Goal: Task Accomplishment & Management: Manage account settings

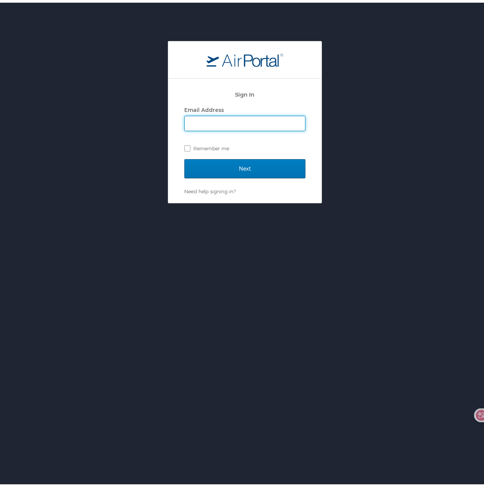
click at [254, 117] on input "Email Address" at bounding box center [245, 120] width 120 height 15
click at [433, 98] on div "Sign In Email Address Remember me Next Need help signing in? Forgot password? H…" at bounding box center [245, 119] width 490 height 162
click at [223, 118] on input "Email Address" at bounding box center [245, 120] width 120 height 15
click at [204, 200] on main "Sign In Email Address Remember me Next Need help signing in? Forgot password? H…" at bounding box center [245, 119] width 154 height 162
click at [235, 125] on input "Email Address" at bounding box center [245, 120] width 120 height 15
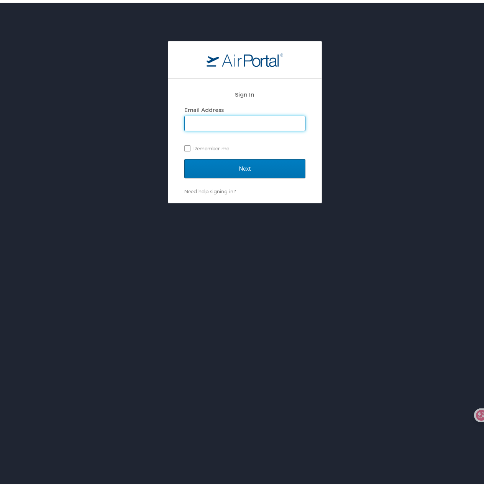
click at [195, 180] on div "Next" at bounding box center [244, 170] width 121 height 29
click at [229, 123] on input "Email Address" at bounding box center [245, 120] width 120 height 15
type input "[EMAIL_ADDRESS][DOMAIN_NAME]"
click at [192, 147] on label "Remember me" at bounding box center [244, 145] width 121 height 11
click at [189, 147] on input "Remember me" at bounding box center [186, 145] width 5 height 5
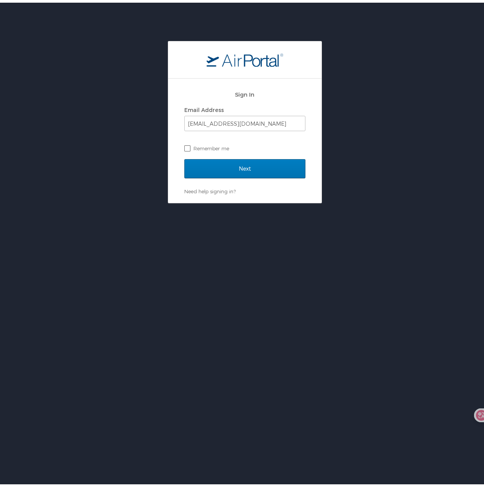
checkbox input "true"
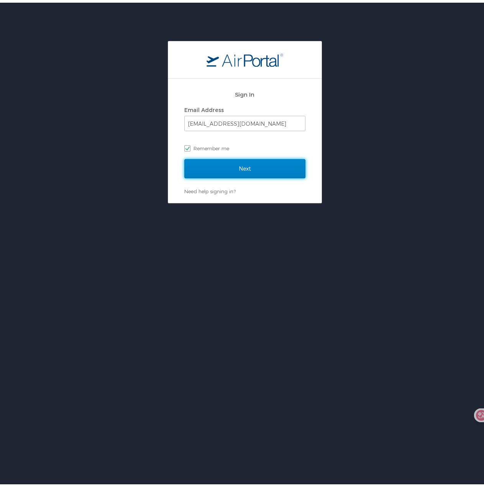
click at [201, 160] on input "Next" at bounding box center [244, 165] width 121 height 19
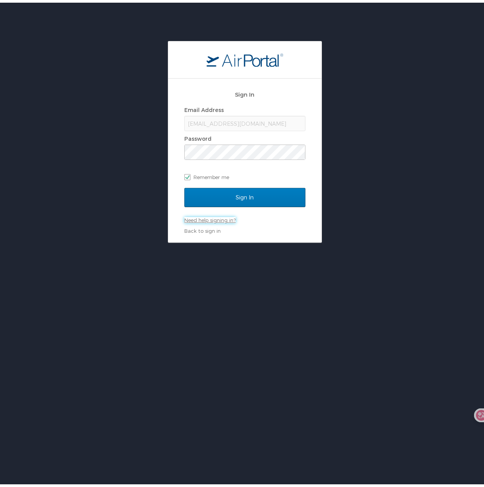
click at [220, 219] on link "Need help signing in?" at bounding box center [209, 217] width 51 height 6
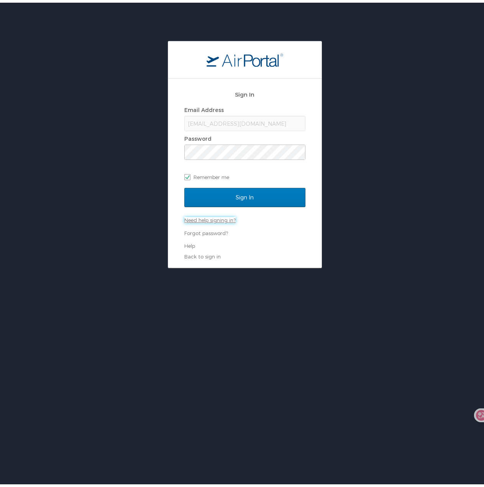
click at [221, 218] on link "Need help signing in?" at bounding box center [209, 217] width 51 height 6
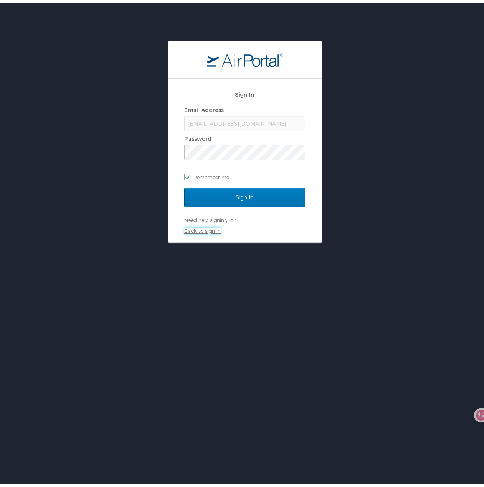
click at [210, 229] on link "Back to sign in" at bounding box center [202, 228] width 36 height 6
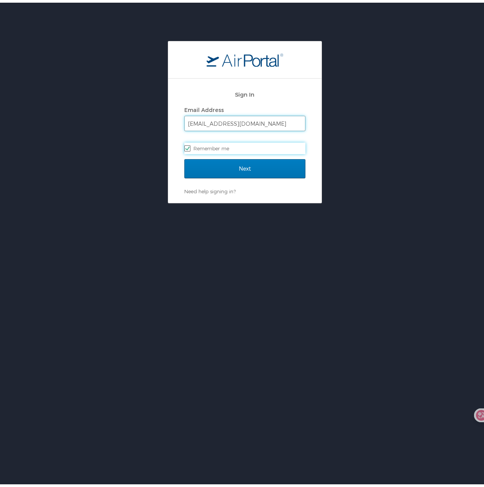
click at [258, 117] on input "[EMAIL_ADDRESS][DOMAIN_NAME]" at bounding box center [245, 120] width 120 height 15
click at [263, 65] on div at bounding box center [244, 57] width 153 height 37
click at [268, 57] on img "logo" at bounding box center [245, 57] width 77 height 14
click at [254, 122] on input "[EMAIL_ADDRESS][DOMAIN_NAME]" at bounding box center [245, 120] width 120 height 15
click at [250, 56] on img "logo" at bounding box center [245, 57] width 77 height 14
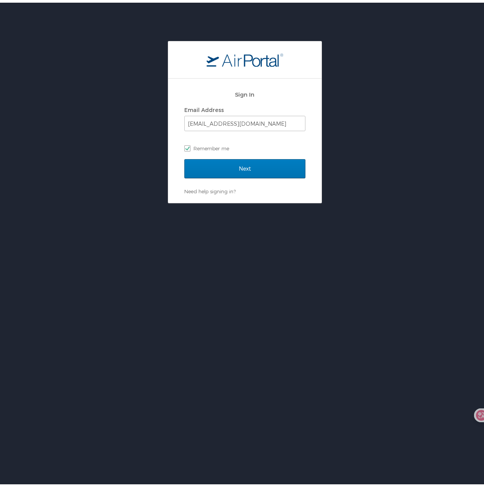
click at [250, 56] on img "logo" at bounding box center [245, 57] width 77 height 14
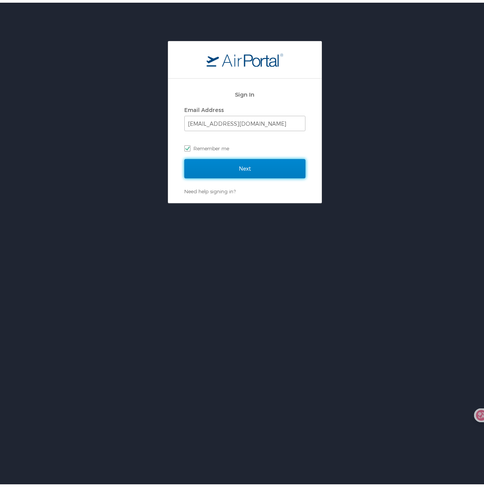
click at [229, 174] on input "Next" at bounding box center [244, 165] width 121 height 19
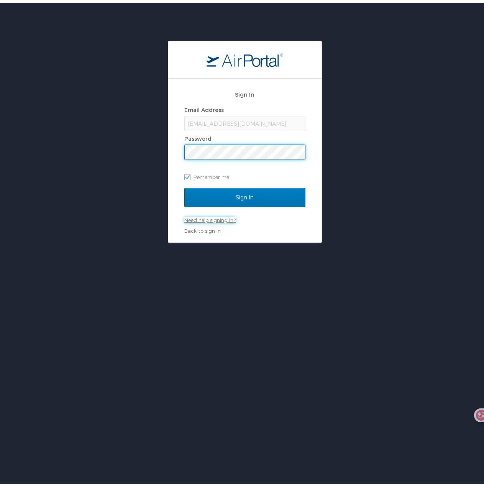
click at [223, 215] on link "Need help signing in?" at bounding box center [209, 217] width 51 height 6
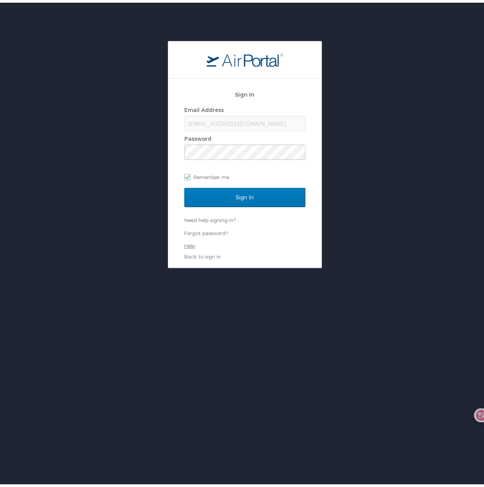
click at [187, 243] on link "Help" at bounding box center [189, 243] width 11 height 6
click at [245, 121] on div "[EMAIL_ADDRESS][DOMAIN_NAME]" at bounding box center [244, 120] width 121 height 15
click at [212, 232] on link "Forgot password?" at bounding box center [206, 230] width 44 height 6
